Goal: Check status

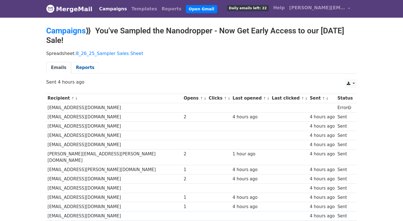
click at [83, 68] on link "Reports" at bounding box center [85, 67] width 28 height 11
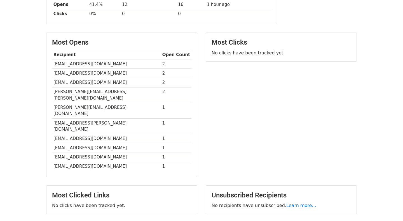
scroll to position [125, 0]
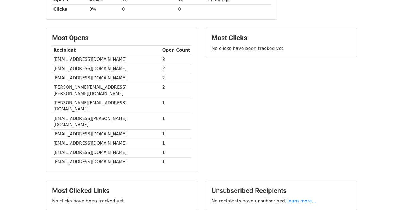
click at [133, 187] on h3 "Most Clicked Links" at bounding box center [122, 191] width 140 height 8
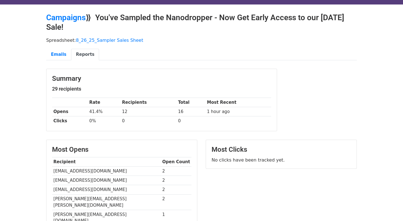
scroll to position [13, 0]
click at [248, 153] on div "Most Clicks No clicks have been tracked yet." at bounding box center [281, 154] width 151 height 29
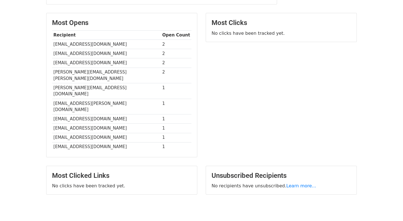
scroll to position [0, 0]
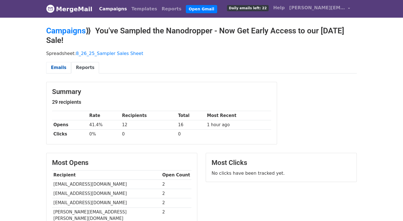
click at [56, 68] on link "Emails" at bounding box center [58, 67] width 25 height 11
